Goal: Information Seeking & Learning: Find specific page/section

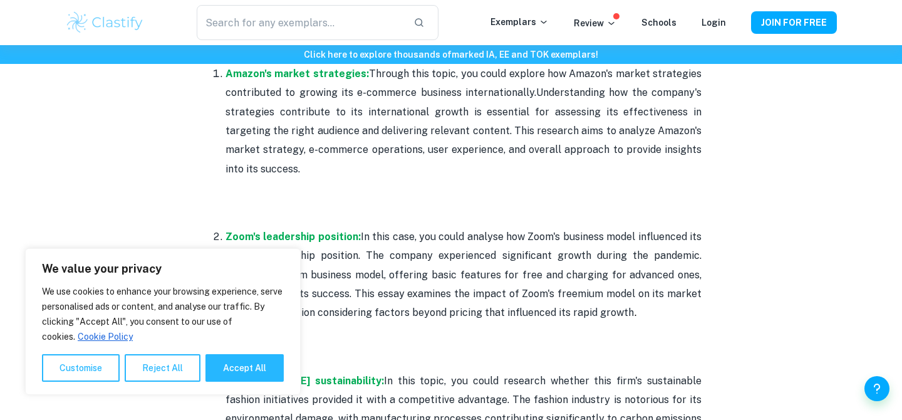
scroll to position [663, 0]
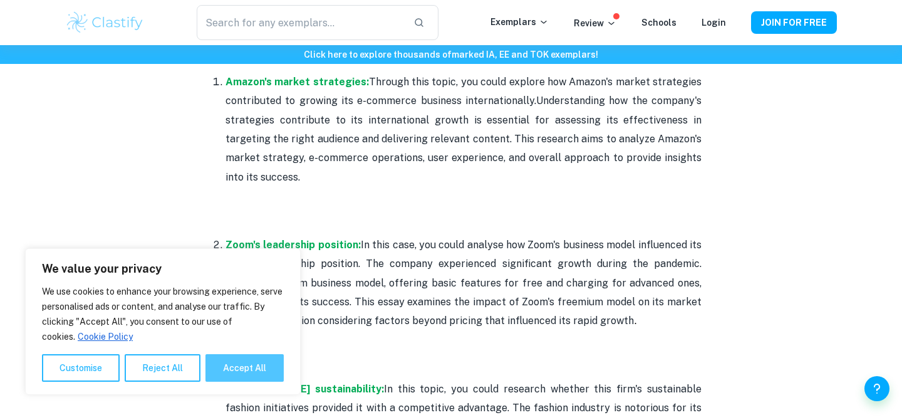
click at [232, 368] on button "Accept All" at bounding box center [244, 368] width 78 height 28
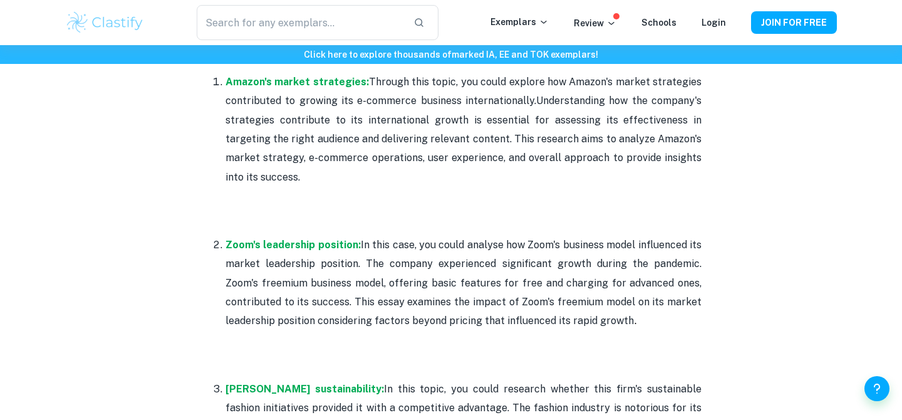
checkbox input "true"
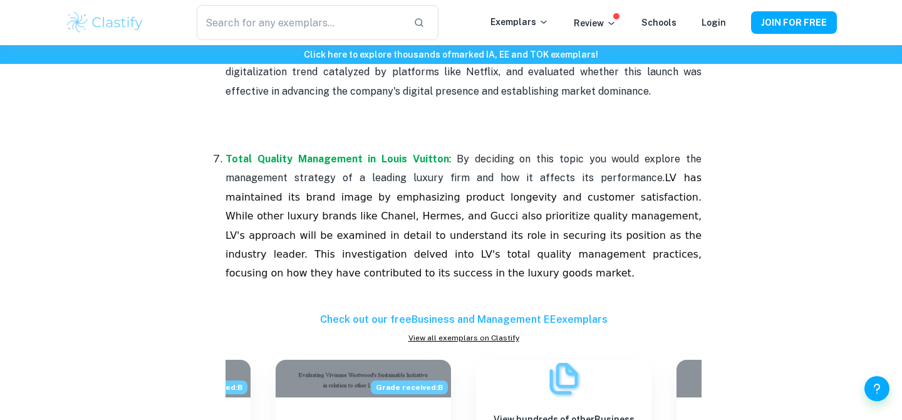
scroll to position [1583, 0]
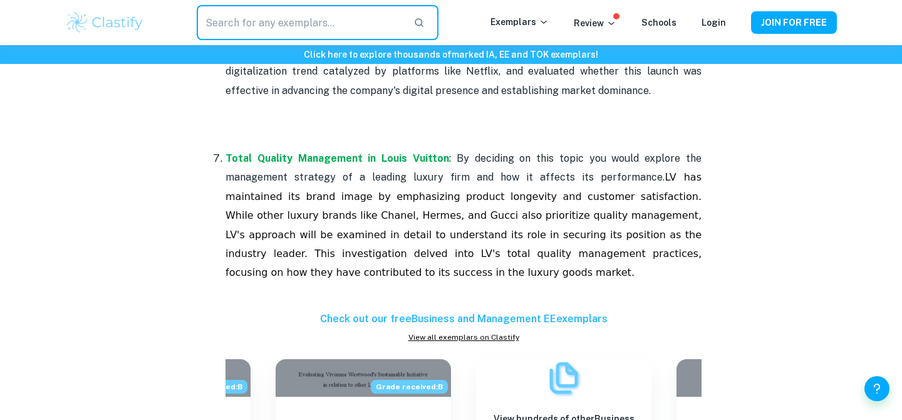
click at [274, 8] on input "text" at bounding box center [300, 22] width 207 height 35
type input "hermes"
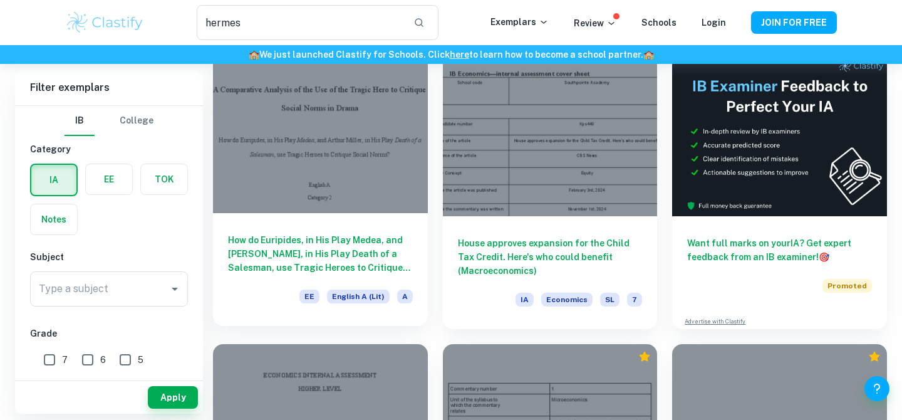
scroll to position [135, 0]
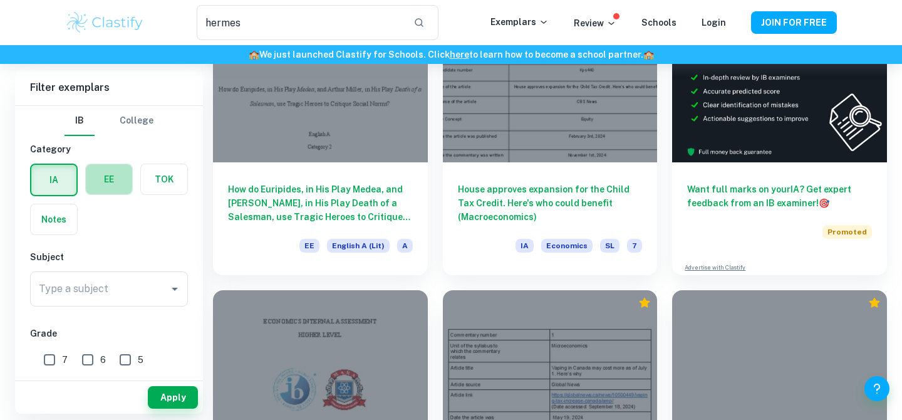
click at [111, 178] on label "button" at bounding box center [109, 179] width 46 height 30
click at [0, 0] on input "radio" at bounding box center [0, 0] width 0 height 0
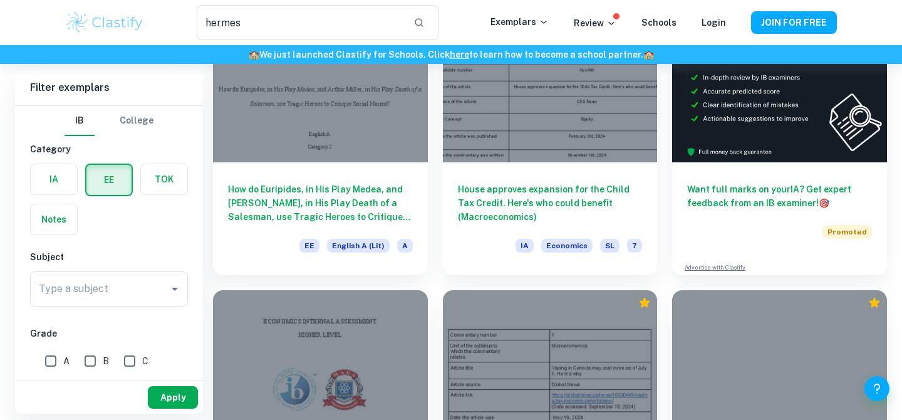
click at [182, 396] on button "Apply" at bounding box center [173, 397] width 50 height 23
